Goal: Task Accomplishment & Management: Use online tool/utility

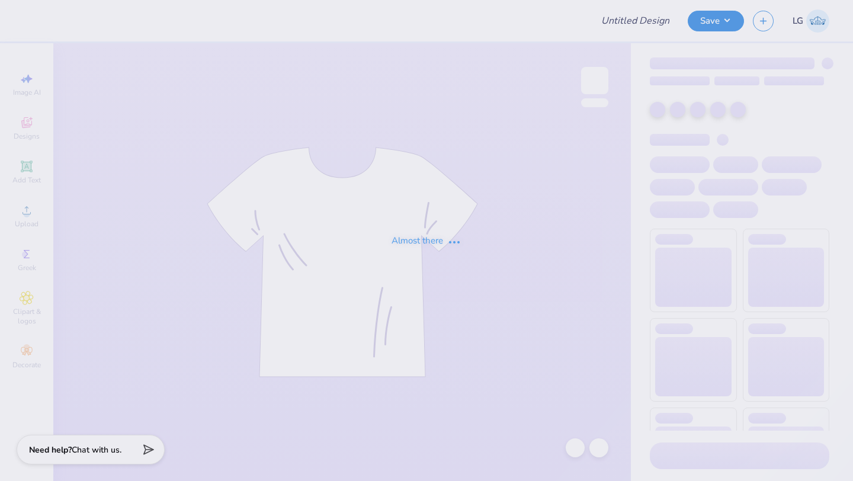
type input "Adidas Polo"
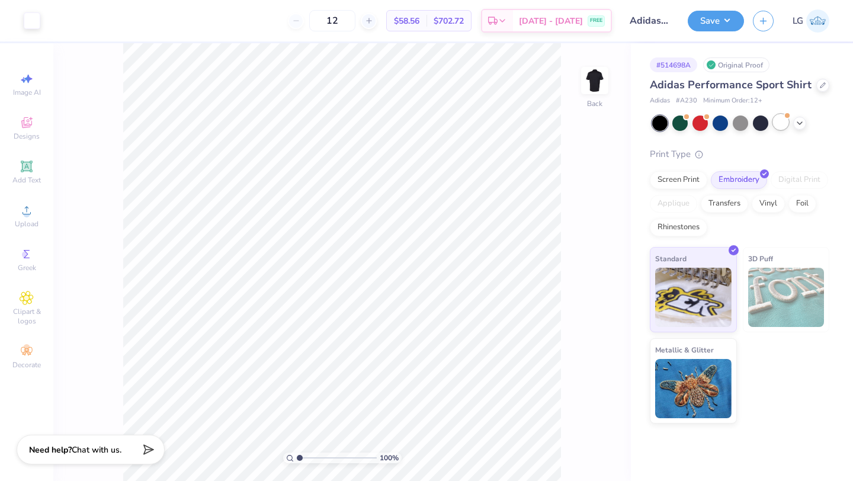
click at [783, 124] on div at bounding box center [780, 121] width 15 height 15
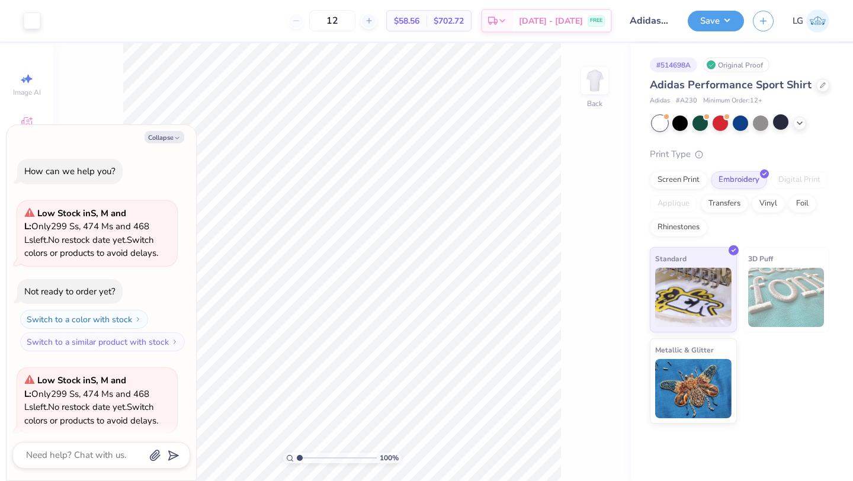
scroll to position [92, 0]
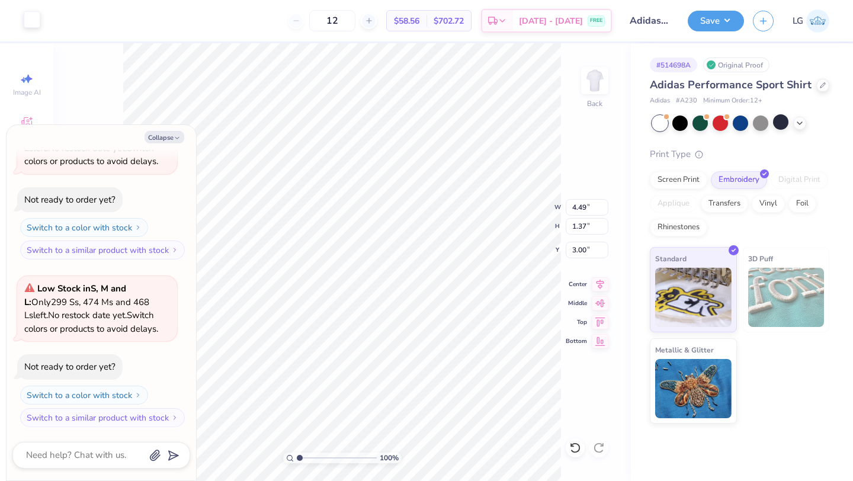
click at [28, 21] on div at bounding box center [32, 19] width 17 height 17
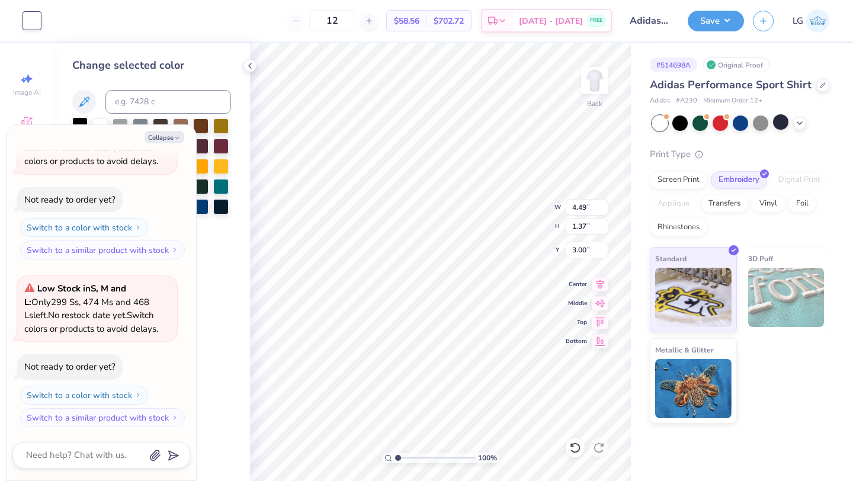
click at [82, 121] on div at bounding box center [79, 124] width 15 height 15
click at [712, 24] on button "Save" at bounding box center [716, 19] width 56 height 21
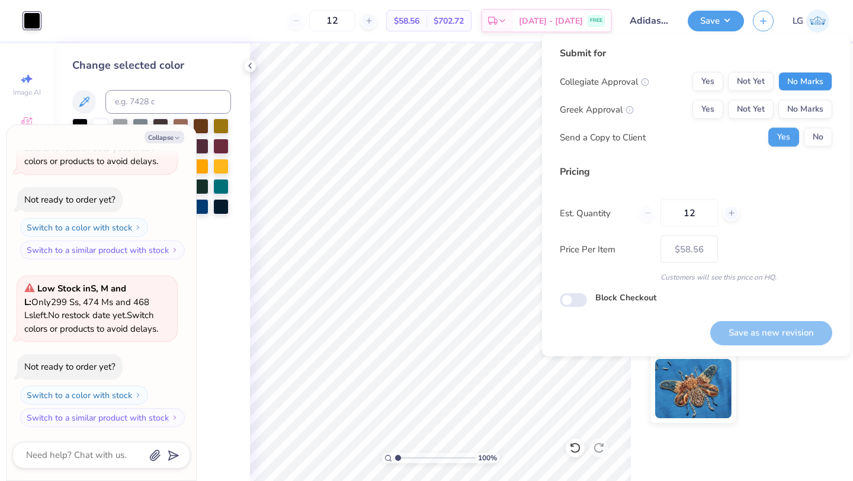
click at [815, 79] on button "No Marks" at bounding box center [806, 81] width 54 height 19
click at [815, 118] on button "No Marks" at bounding box center [806, 109] width 54 height 19
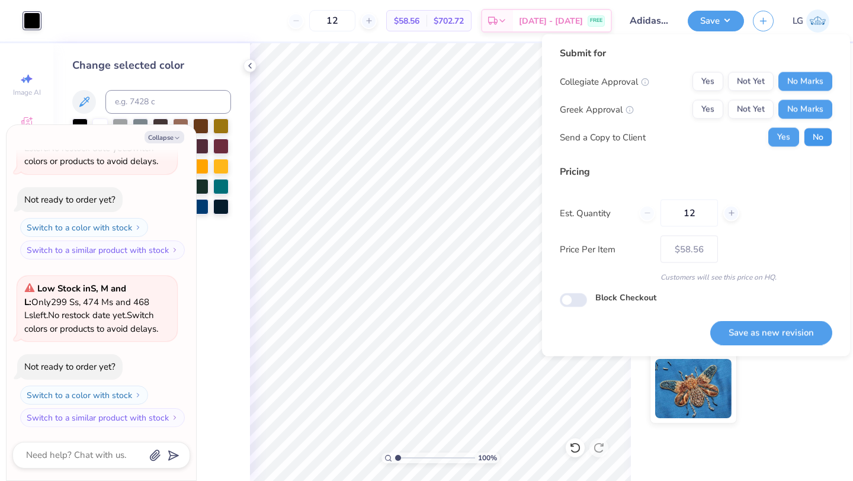
click at [817, 131] on button "No" at bounding box center [818, 137] width 28 height 19
type textarea "x"
click at [765, 321] on button "Save as new revision" at bounding box center [771, 333] width 122 height 24
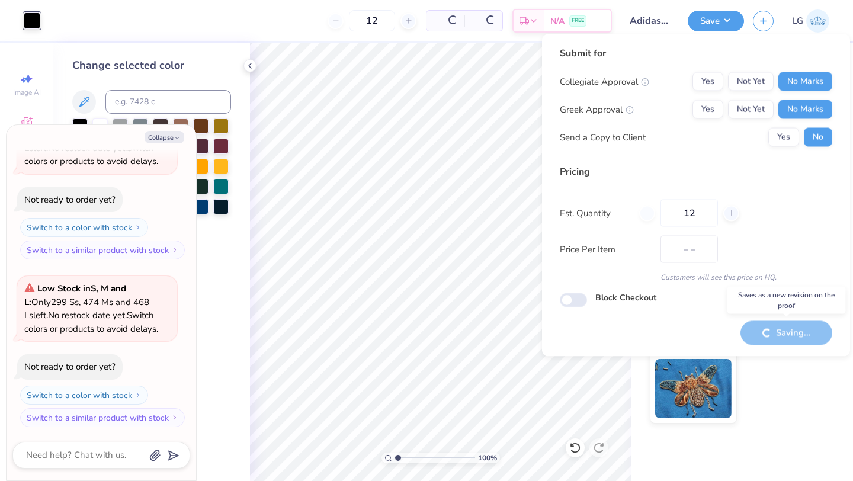
type input "$58.56"
type textarea "x"
